Goal: Task Accomplishment & Management: Complete application form

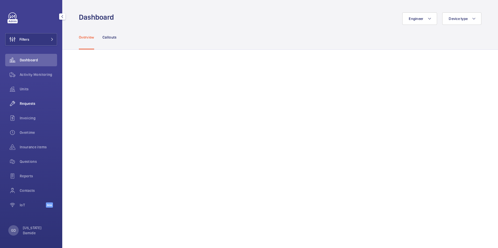
click at [29, 106] on span "Requests" at bounding box center [38, 103] width 37 height 5
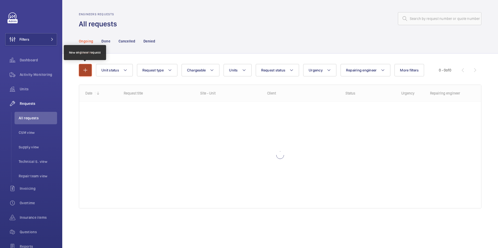
click at [86, 74] on button "button" at bounding box center [85, 70] width 13 height 12
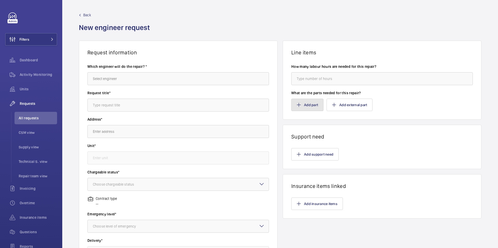
click at [314, 105] on button "Add part" at bounding box center [307, 105] width 32 height 12
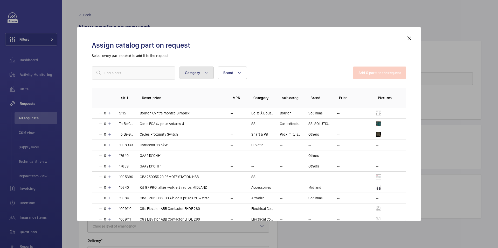
click at [209, 75] on button "Category" at bounding box center [196, 73] width 34 height 12
